Goal: Information Seeking & Learning: Learn about a topic

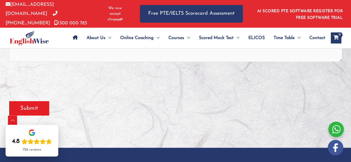
scroll to position [278, 0]
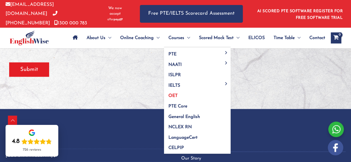
click at [172, 94] on span "OET" at bounding box center [173, 96] width 9 height 4
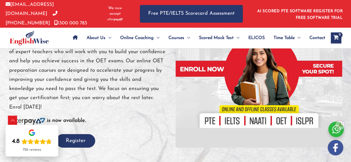
scroll to position [111, 0]
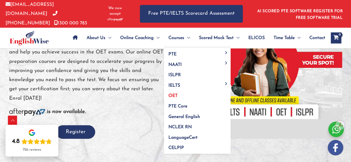
click at [174, 92] on link "OET" at bounding box center [197, 94] width 67 height 11
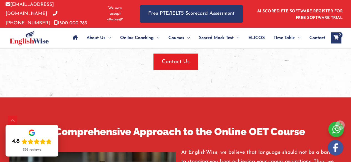
scroll to position [417, 0]
